Goal: Task Accomplishment & Management: Use online tool/utility

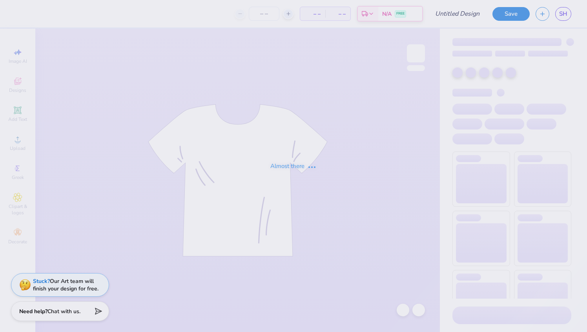
type input "Homecoming Merch - SK and PIKAPP"
type input "100"
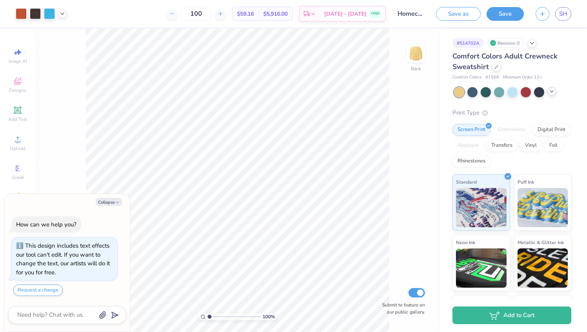
click at [553, 92] on icon at bounding box center [552, 91] width 6 height 6
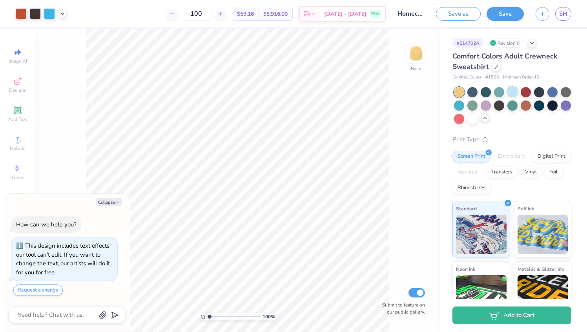
click at [512, 95] on div at bounding box center [513, 91] width 10 height 10
click at [470, 120] on div at bounding box center [473, 118] width 10 height 10
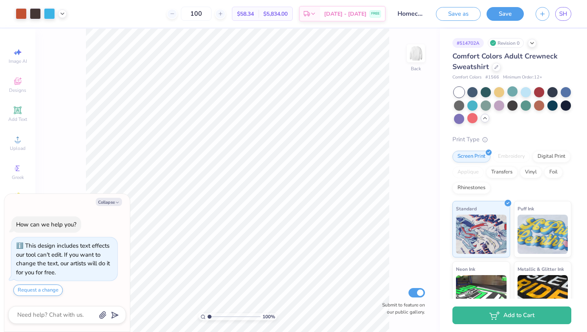
click at [487, 119] on icon at bounding box center [485, 118] width 6 height 6
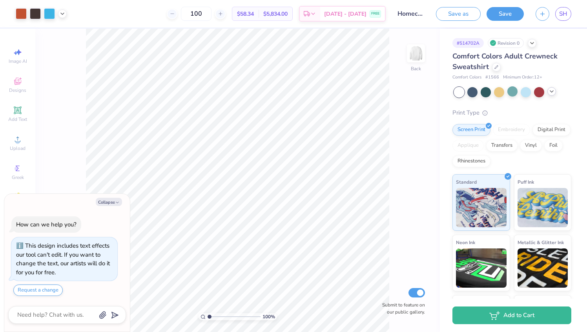
click at [551, 92] on icon at bounding box center [552, 91] width 6 height 6
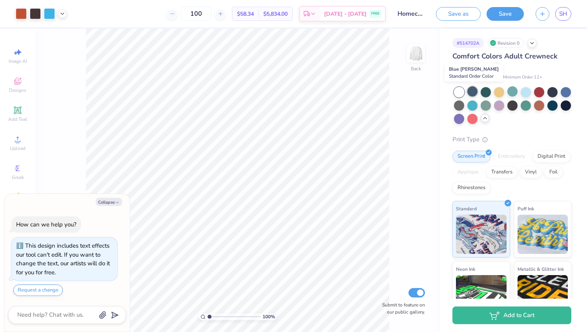
click at [471, 93] on div at bounding box center [473, 91] width 10 height 10
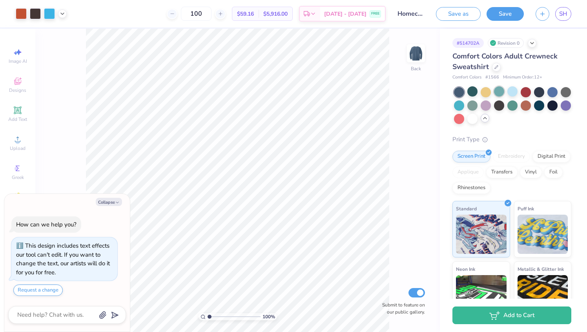
click at [486, 93] on div at bounding box center [486, 92] width 10 height 10
click at [497, 93] on div at bounding box center [499, 91] width 10 height 10
click at [514, 91] on div at bounding box center [513, 91] width 10 height 10
click at [526, 91] on div at bounding box center [526, 91] width 10 height 10
click at [537, 92] on div at bounding box center [539, 91] width 10 height 10
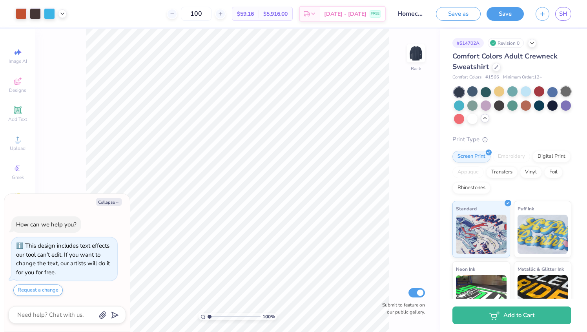
click at [565, 91] on div at bounding box center [566, 91] width 10 height 10
click at [567, 106] on div at bounding box center [566, 105] width 10 height 10
click at [552, 107] on div at bounding box center [553, 105] width 10 height 10
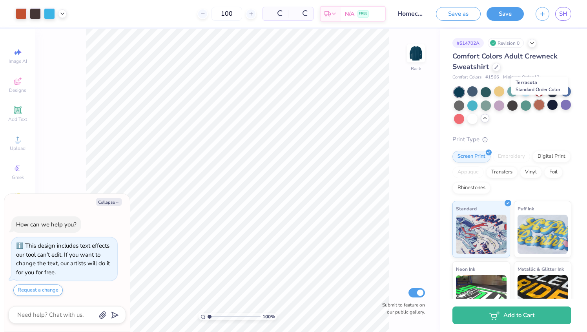
click at [541, 106] on div at bounding box center [539, 105] width 10 height 10
click at [525, 107] on div at bounding box center [526, 105] width 10 height 10
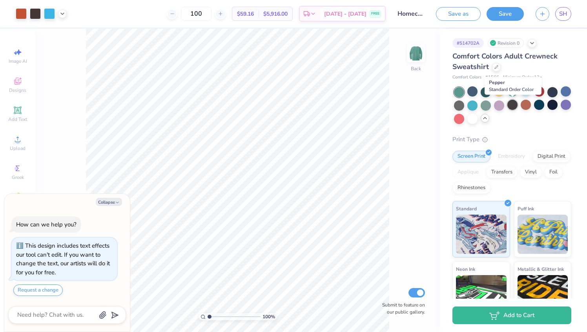
click at [510, 107] on div at bounding box center [513, 105] width 10 height 10
click at [499, 106] on div at bounding box center [499, 105] width 10 height 10
click at [484, 108] on div at bounding box center [486, 105] width 10 height 10
click at [474, 109] on div at bounding box center [473, 105] width 10 height 10
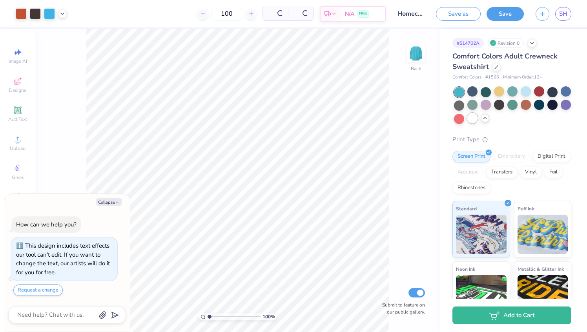
click at [473, 121] on div at bounding box center [473, 118] width 10 height 10
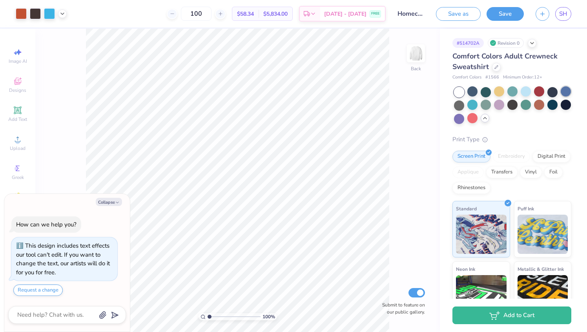
click at [567, 92] on div at bounding box center [566, 91] width 10 height 10
click at [518, 95] on div at bounding box center [512, 105] width 117 height 37
click at [517, 95] on div at bounding box center [513, 91] width 10 height 10
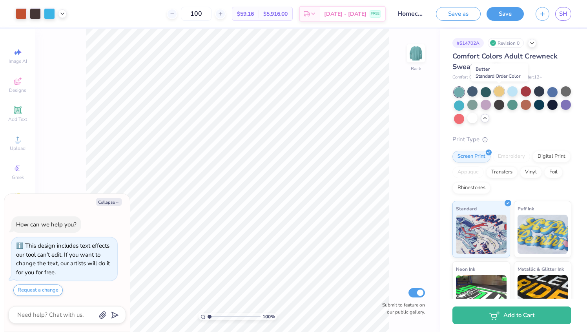
click at [499, 91] on div at bounding box center [499, 91] width 10 height 10
click at [476, 92] on div at bounding box center [473, 91] width 10 height 10
click at [473, 119] on div at bounding box center [473, 118] width 10 height 10
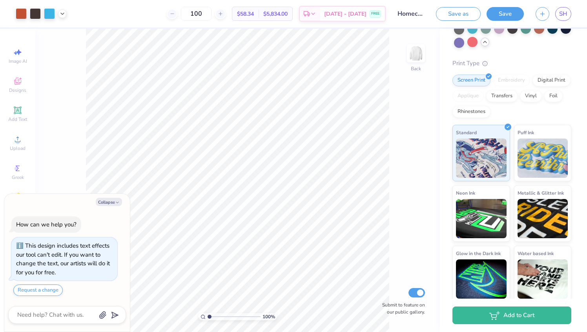
scroll to position [80, 0]
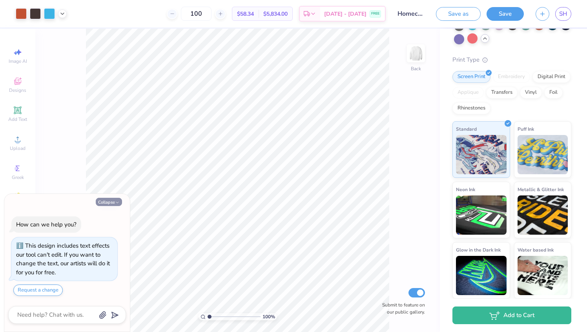
click at [107, 203] on button "Collapse" at bounding box center [109, 202] width 26 height 8
type textarea "x"
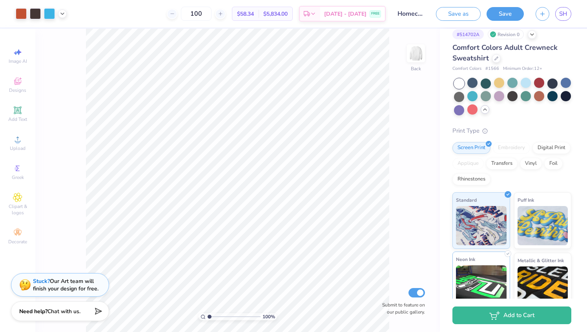
scroll to position [0, 0]
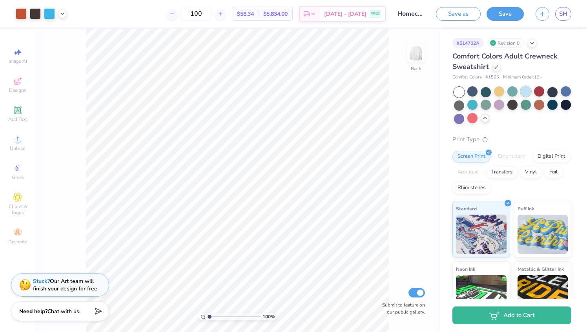
click at [524, 91] on div at bounding box center [526, 91] width 10 height 10
